Goal: Task Accomplishment & Management: Manage account settings

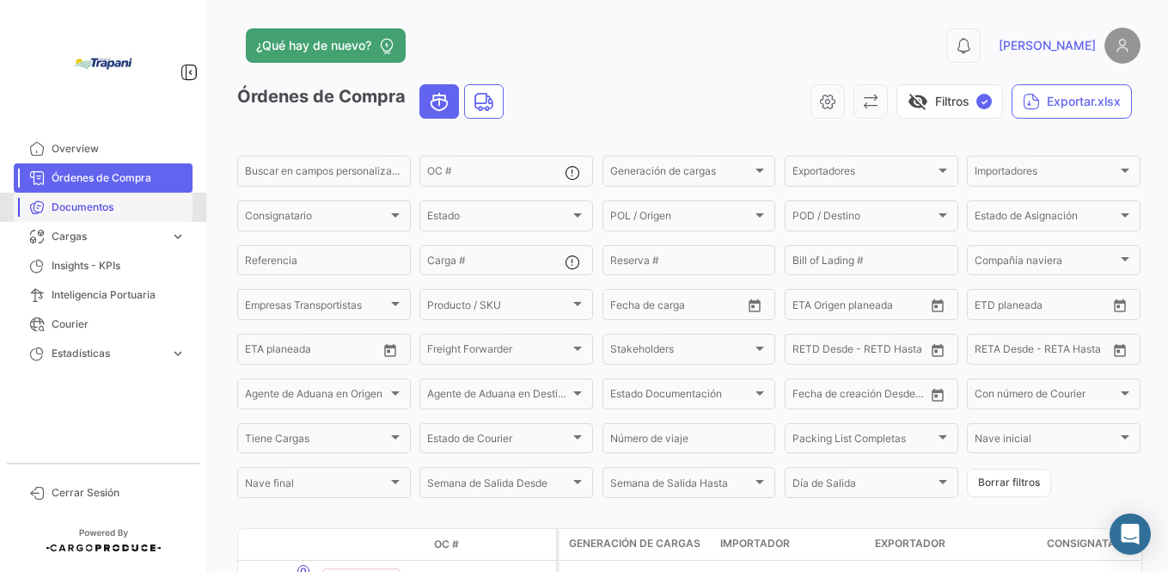
click at [72, 205] on span "Documentos" at bounding box center [119, 206] width 134 height 15
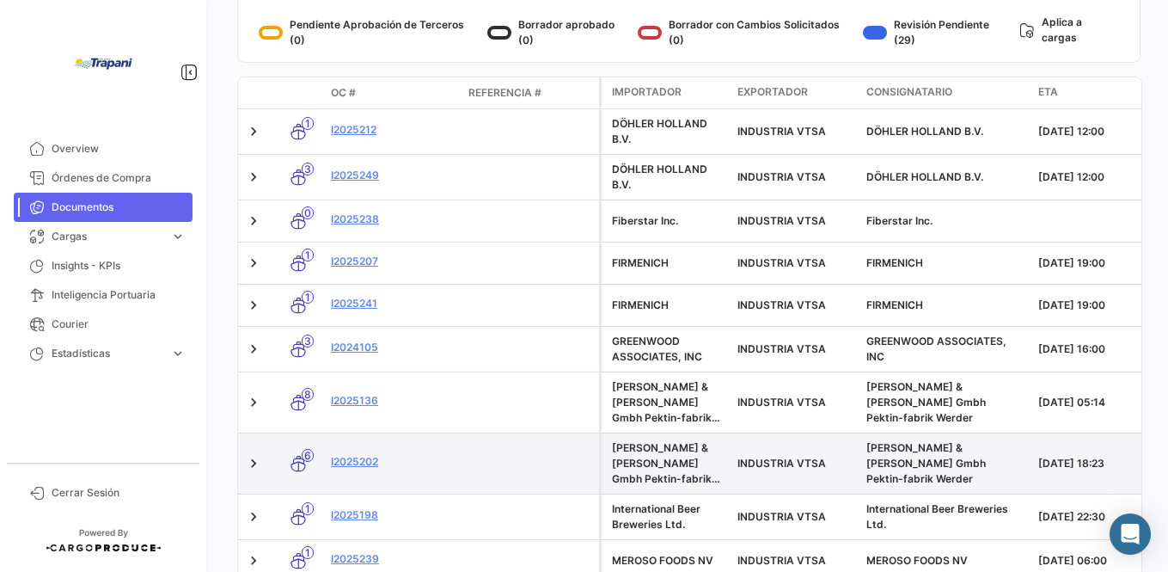
scroll to position [443, 0]
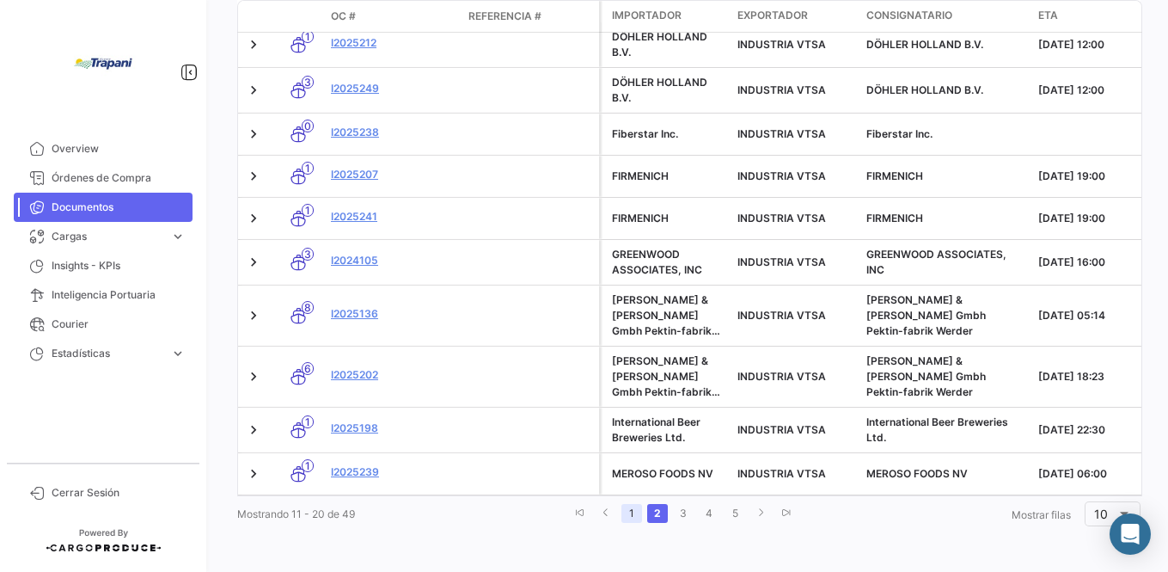
click at [627, 507] on link "1" at bounding box center [631, 513] width 21 height 19
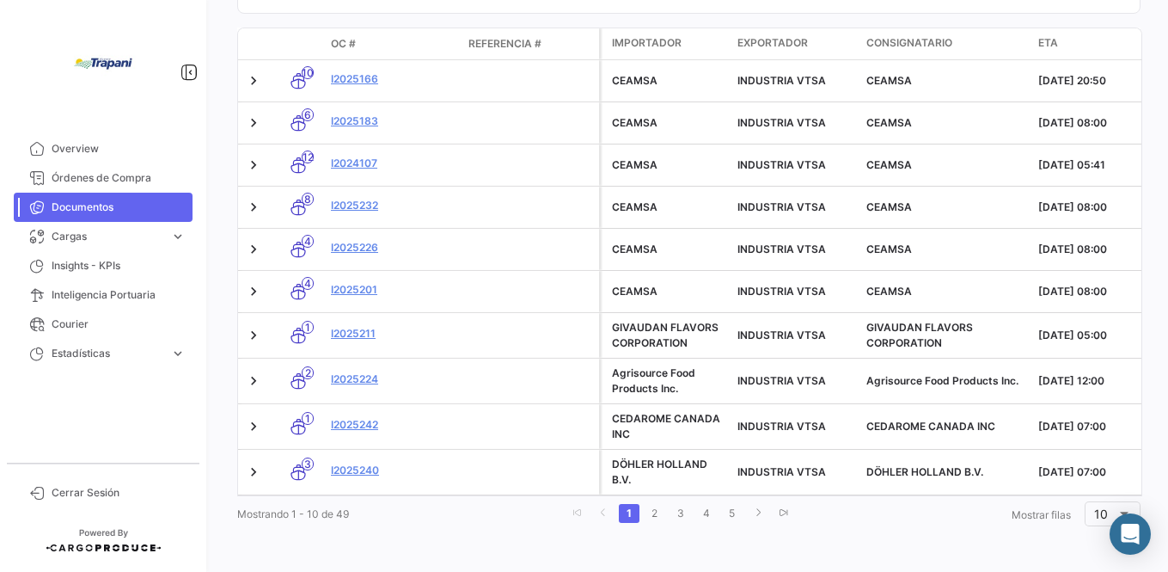
scroll to position [406, 0]
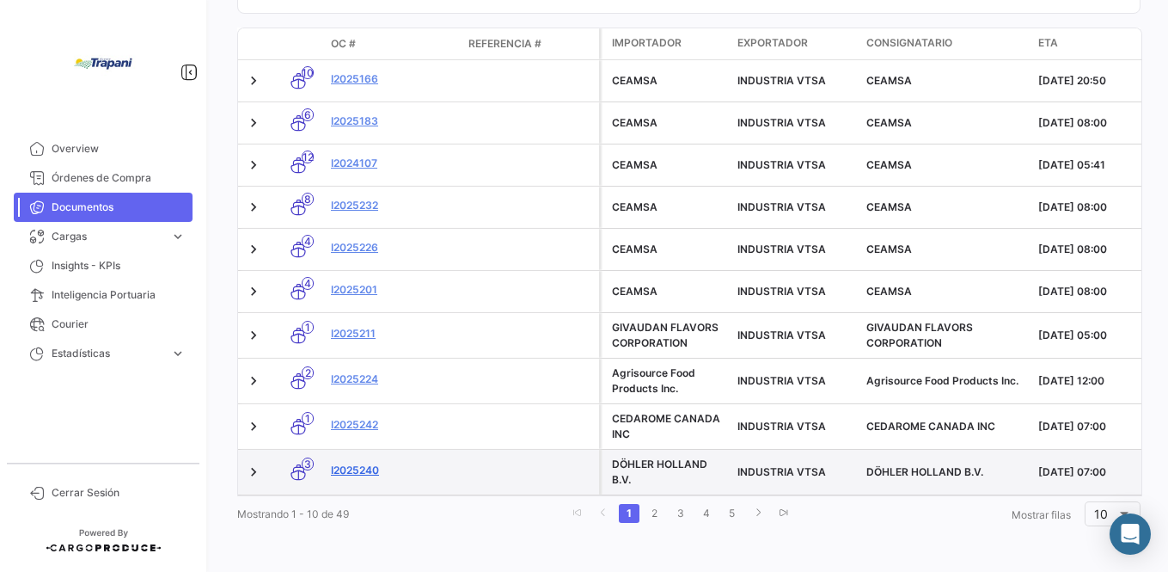
click at [358, 462] on link "I2025240" at bounding box center [393, 469] width 124 height 15
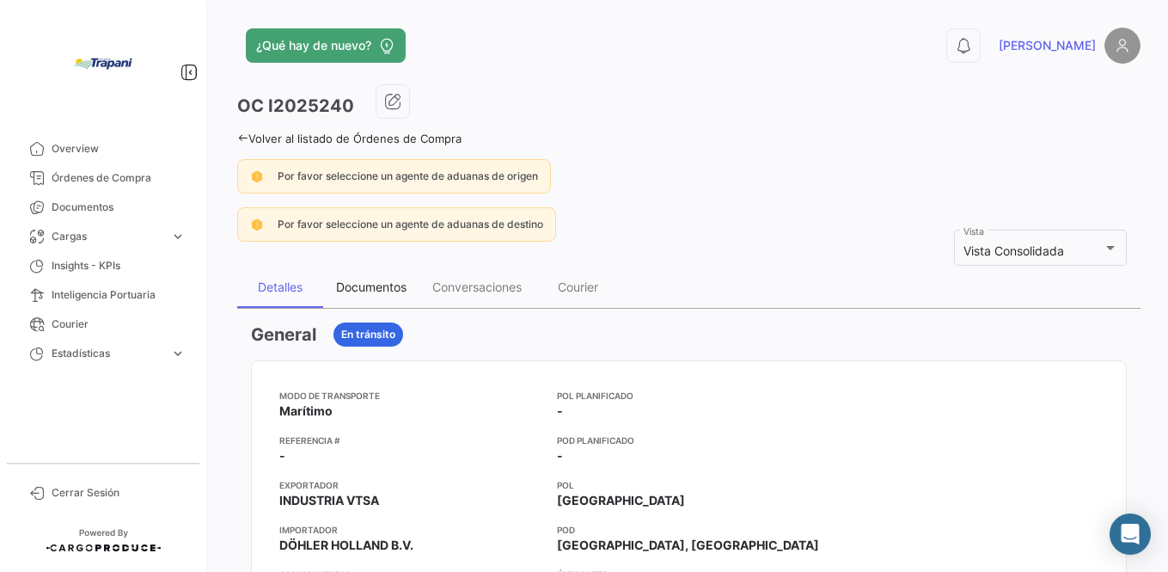
click at [380, 292] on div "Documentos" at bounding box center [371, 286] width 70 height 15
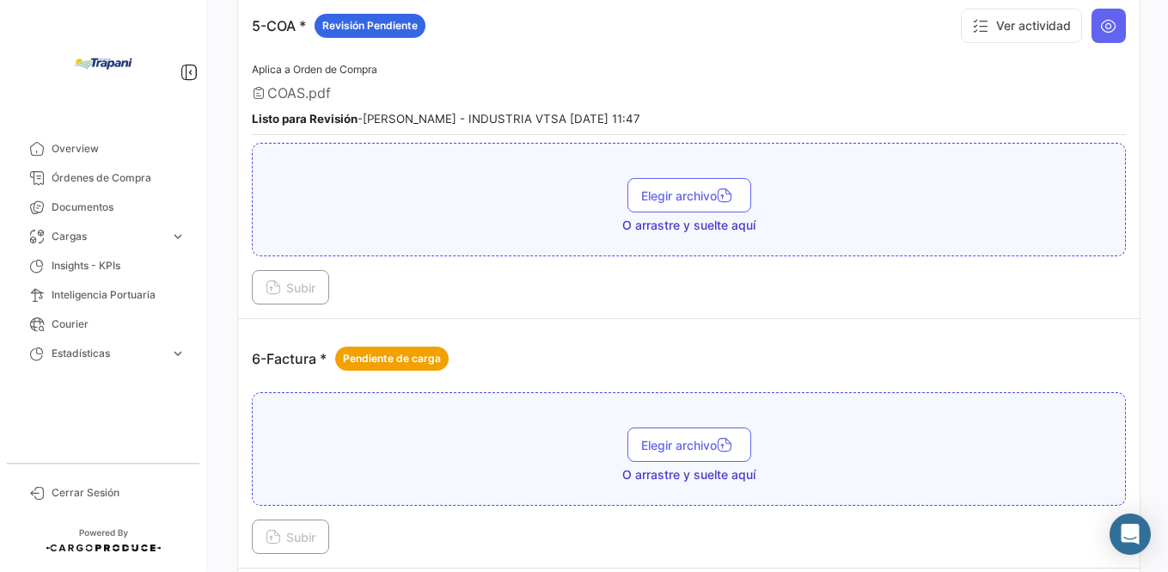
scroll to position [1719, 0]
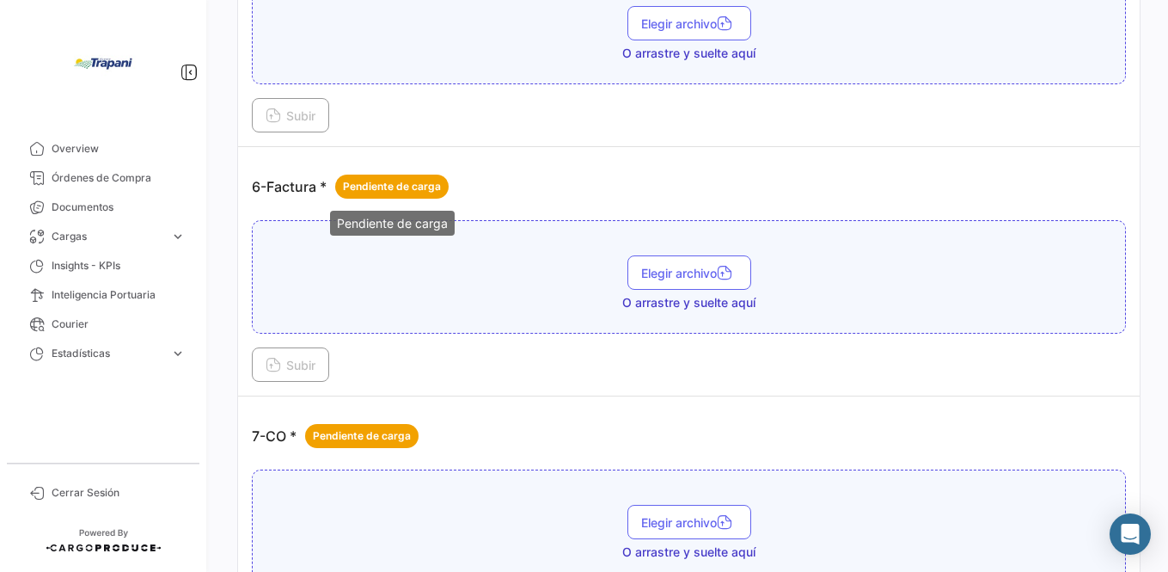
click at [398, 186] on span "Pendiente de carga" at bounding box center [392, 186] width 98 height 15
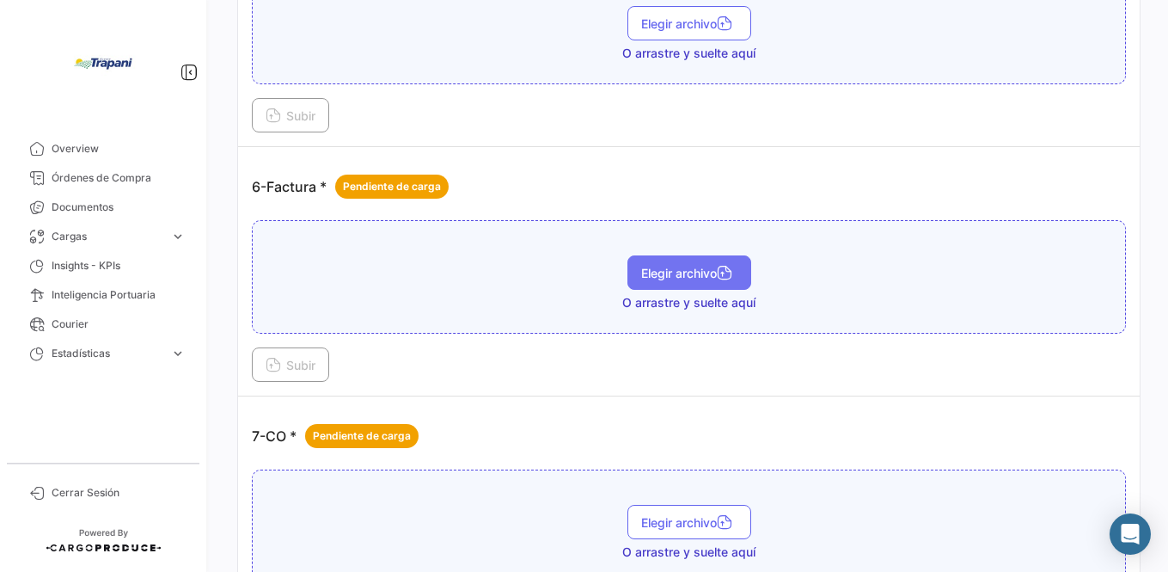
click at [666, 277] on span "Elegir archivo" at bounding box center [689, 273] width 96 height 15
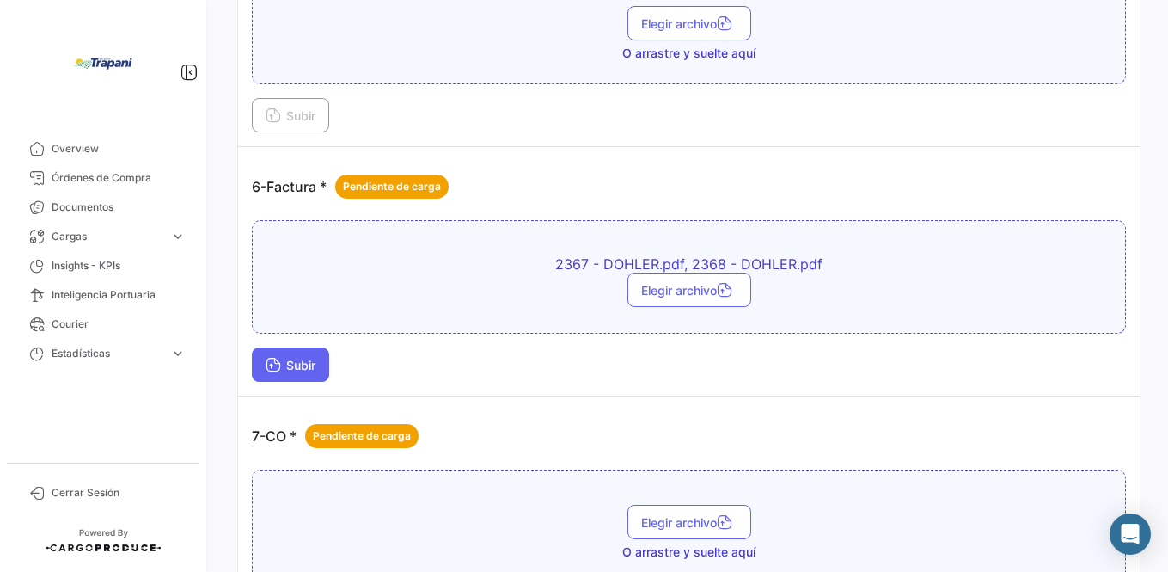
click at [290, 368] on span "Subir" at bounding box center [291, 365] width 50 height 15
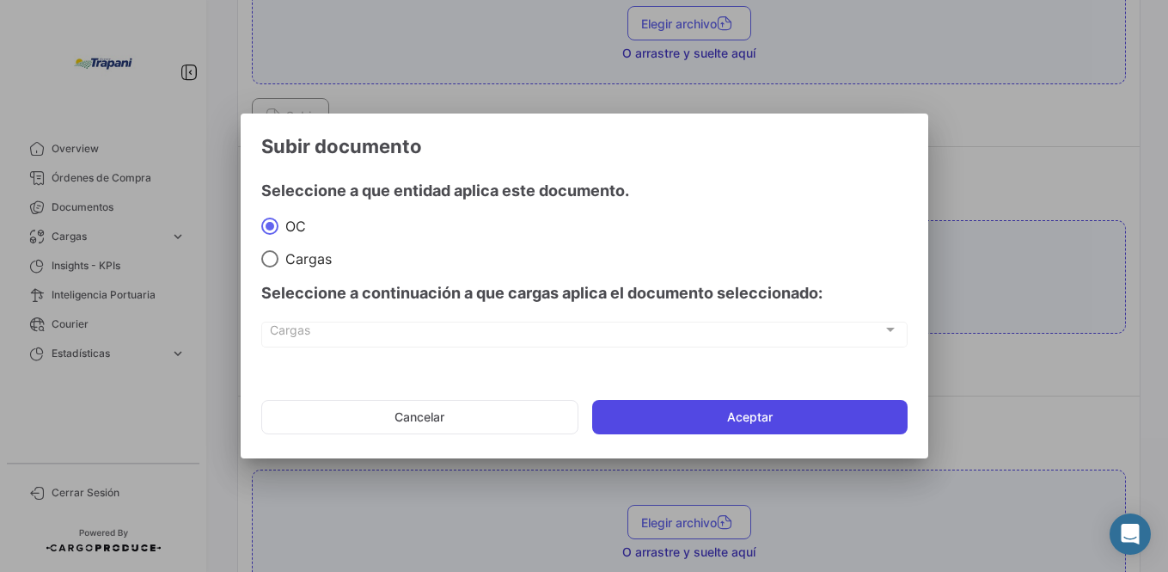
click at [713, 423] on button "Aceptar" at bounding box center [749, 417] width 315 height 34
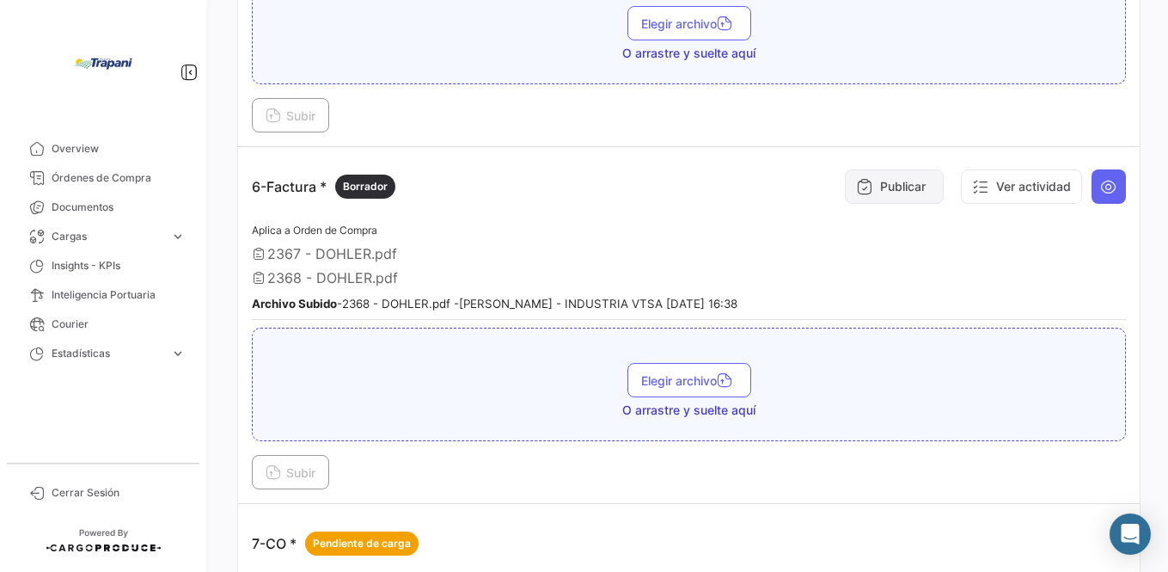
click at [877, 187] on button "Publicar" at bounding box center [894, 186] width 99 height 34
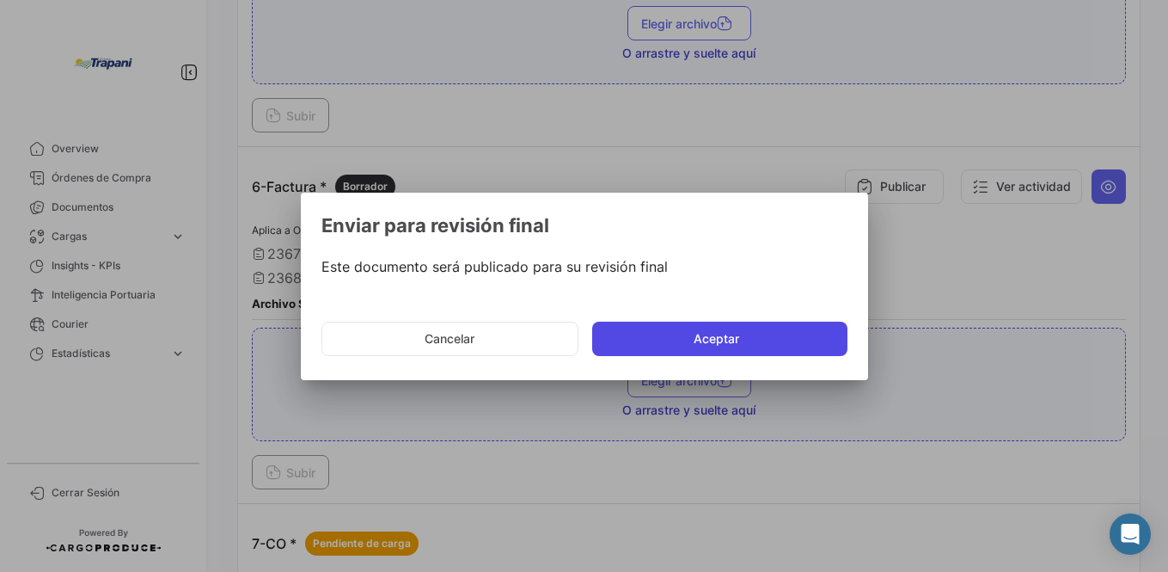
click at [715, 343] on button "Aceptar" at bounding box center [719, 338] width 255 height 34
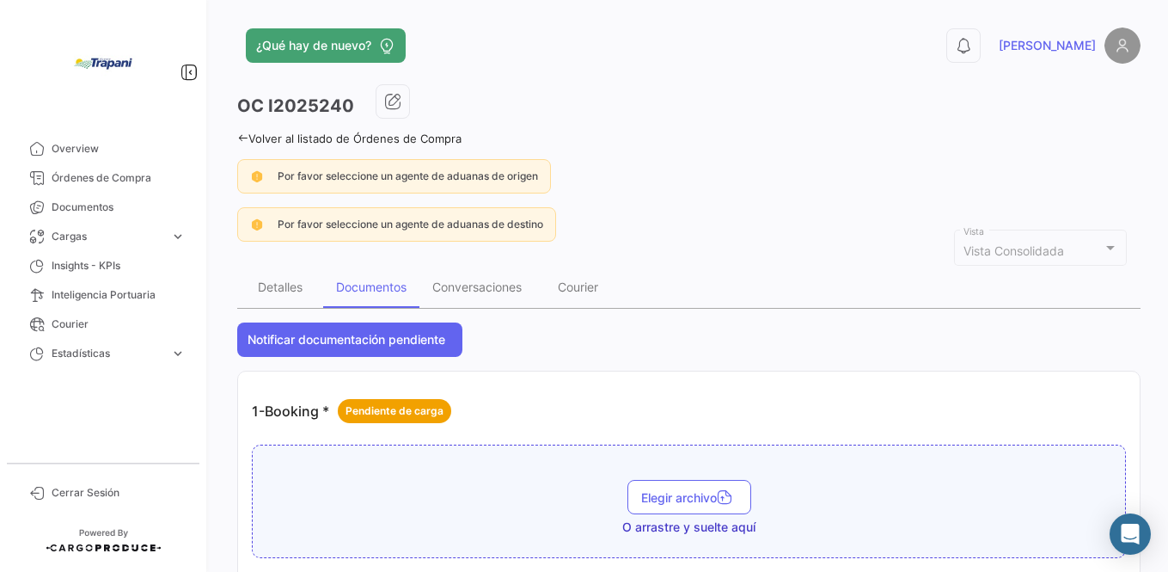
scroll to position [0, 0]
click at [1111, 52] on img at bounding box center [1122, 46] width 36 height 36
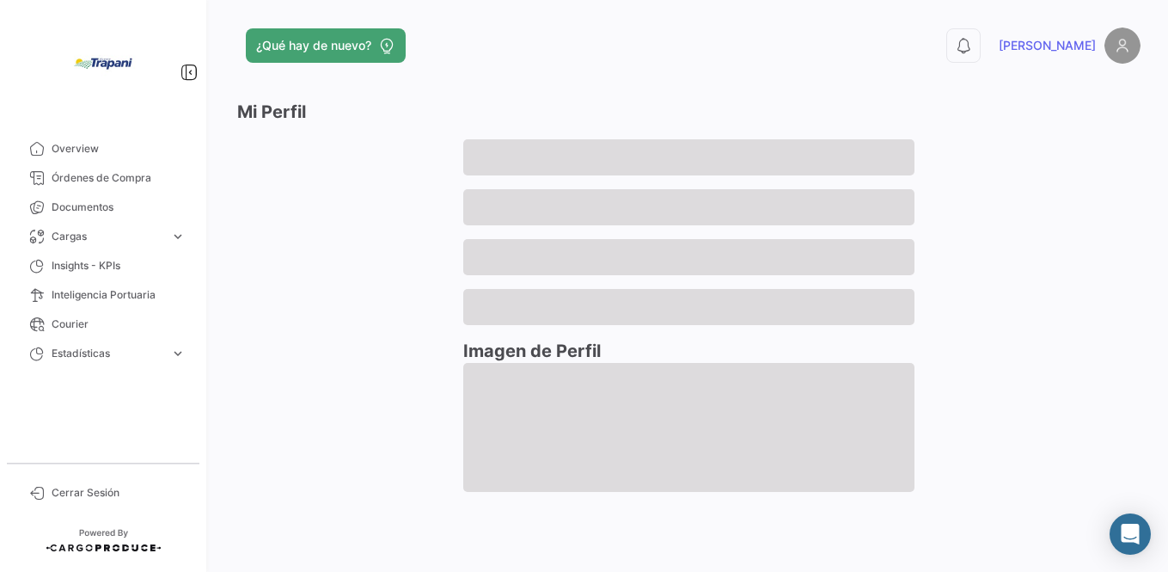
click at [1067, 45] on span "[PERSON_NAME]" at bounding box center [1047, 45] width 97 height 17
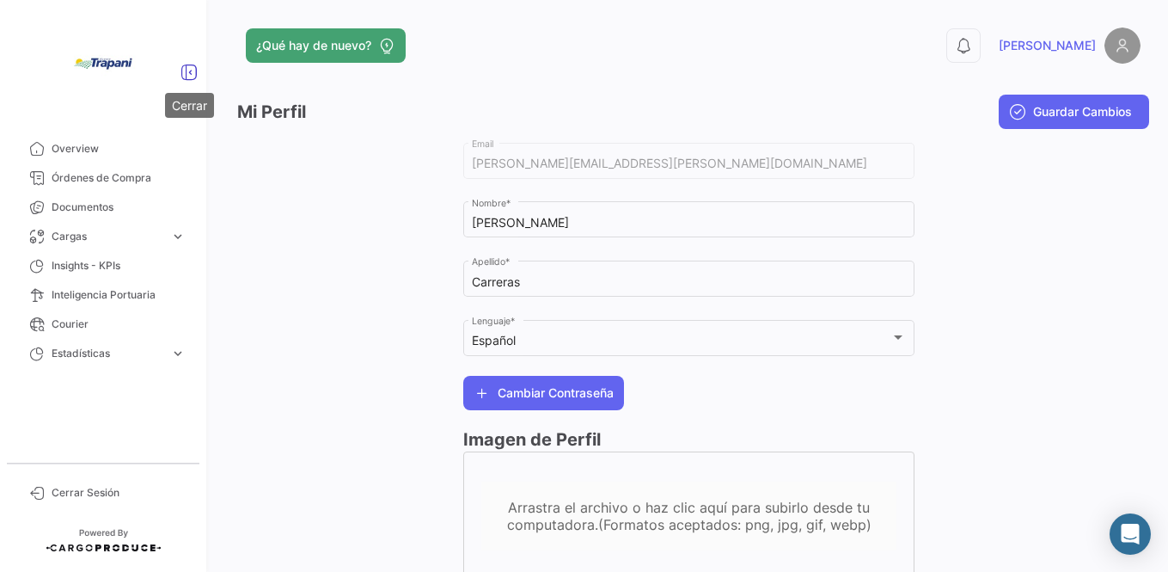
click at [190, 72] on icon at bounding box center [188, 72] width 17 height 17
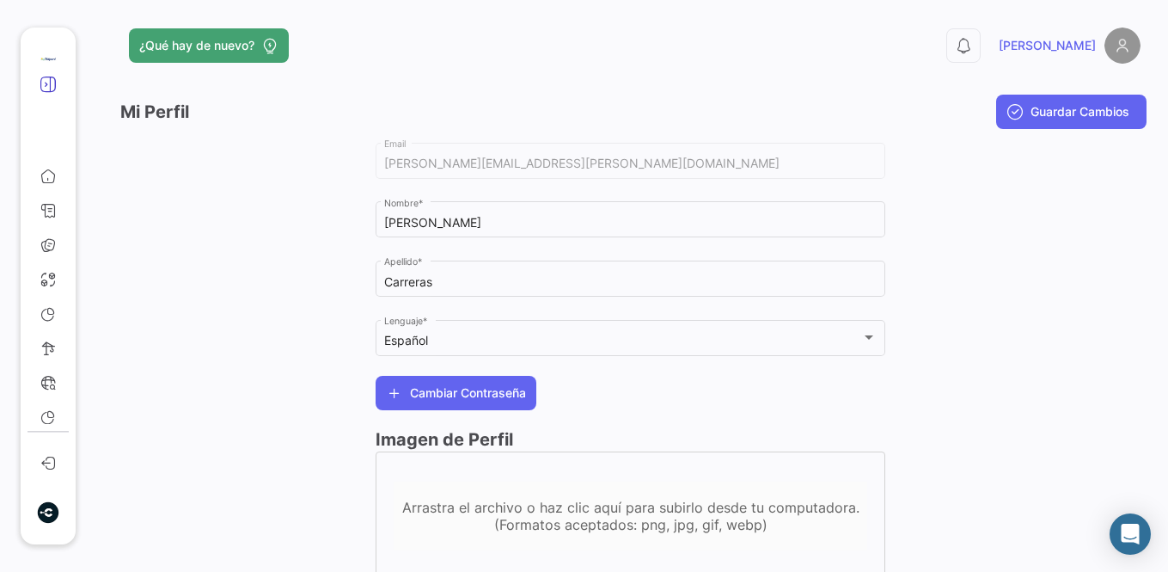
click at [45, 83] on icon at bounding box center [48, 84] width 17 height 17
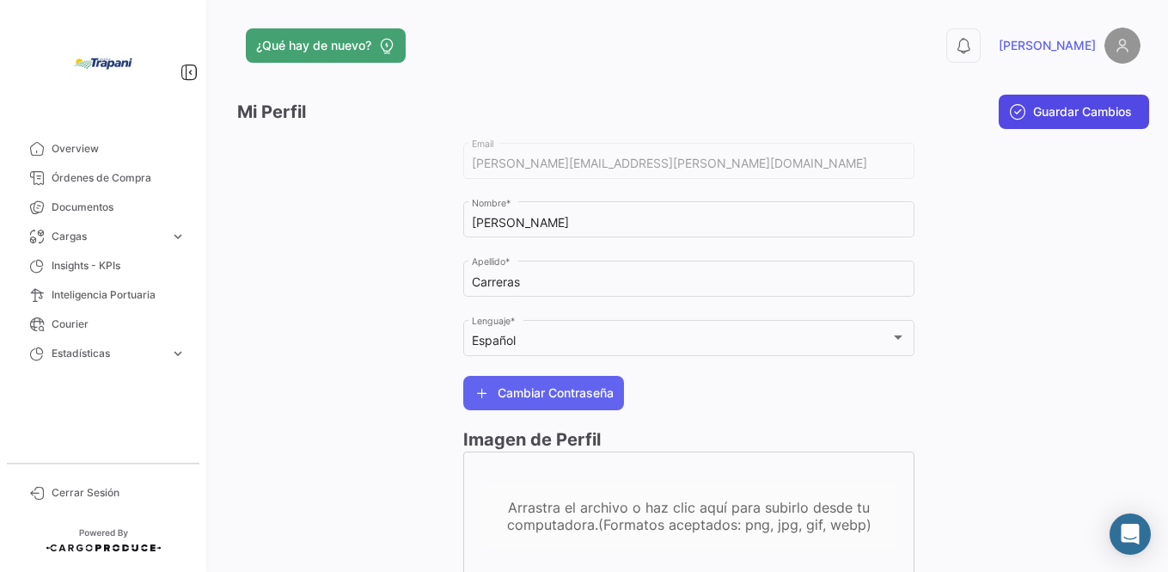
click at [1062, 109] on span "Guardar Cambios" at bounding box center [1082, 111] width 99 height 17
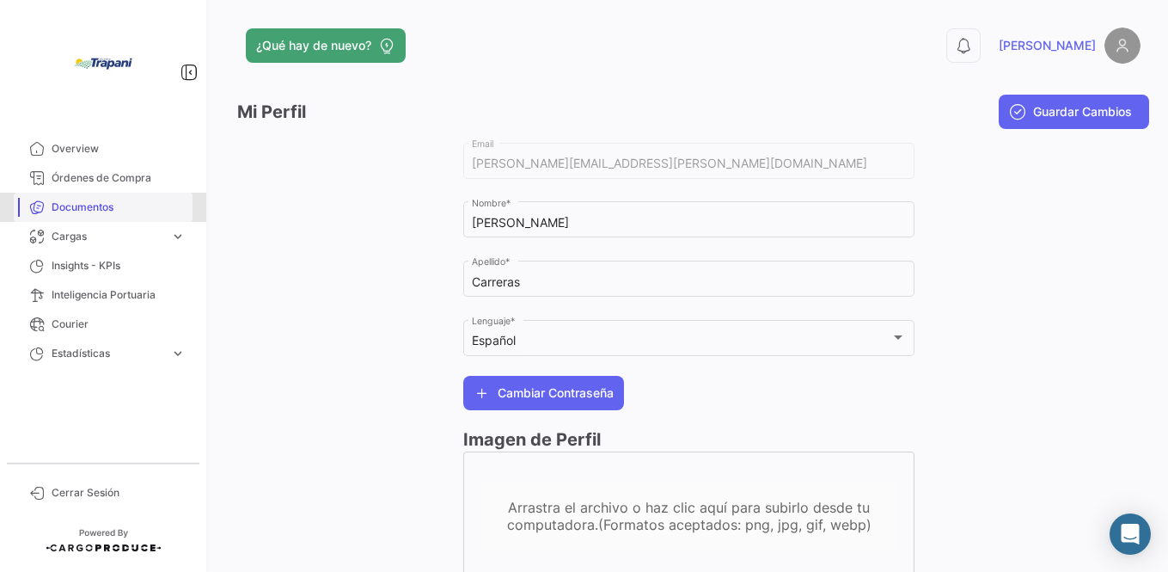
click at [68, 205] on span "Documentos" at bounding box center [119, 206] width 134 height 15
